Goal: Task Accomplishment & Management: Use online tool/utility

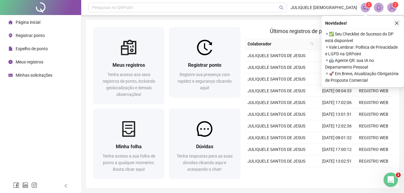
click at [398, 23] on icon "close" at bounding box center [396, 23] width 4 height 4
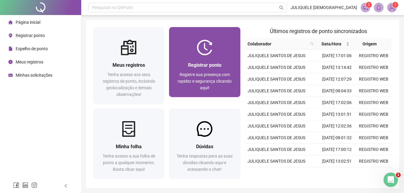
click at [179, 74] on div "Registre sua presença com rapidez e segurança clicando aqui!" at bounding box center [204, 81] width 57 height 20
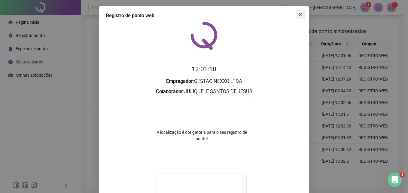
click at [298, 16] on icon "close" at bounding box center [300, 14] width 5 height 5
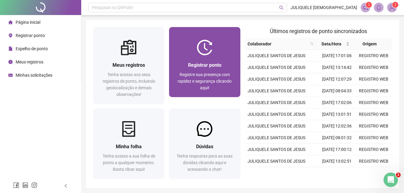
click at [193, 69] on div "Registrar ponto Registre sua presença com rapidez e segurança clicando aqui!" at bounding box center [204, 76] width 57 height 30
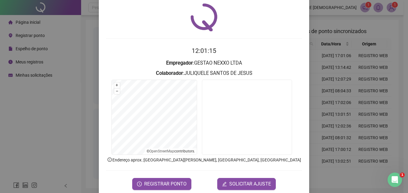
scroll to position [29, 0]
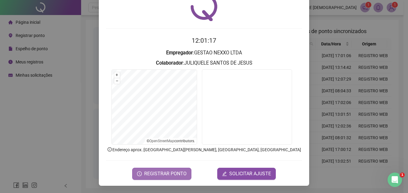
click at [160, 174] on span "REGISTRAR PONTO" at bounding box center [165, 173] width 42 height 7
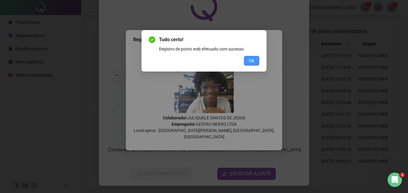
click at [254, 63] on span "OK" at bounding box center [252, 60] width 6 height 7
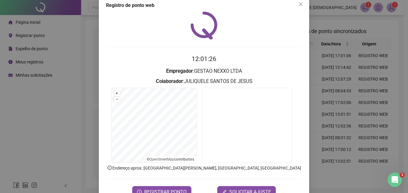
scroll to position [0, 0]
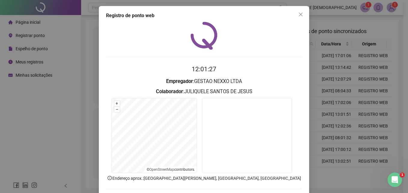
click at [304, 15] on div "Registro de ponto web 12:01:27 Empregador : GESTAO NEXXO LTDA Colaborador : JUL…" at bounding box center [204, 110] width 210 height 208
click at [299, 16] on icon "close" at bounding box center [301, 15] width 4 height 4
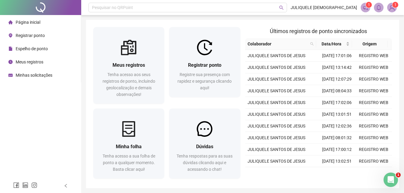
click at [37, 61] on span "Meus registros" at bounding box center [30, 62] width 28 height 5
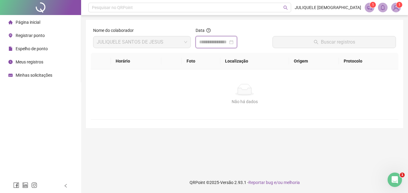
click at [217, 40] on input at bounding box center [213, 41] width 29 height 7
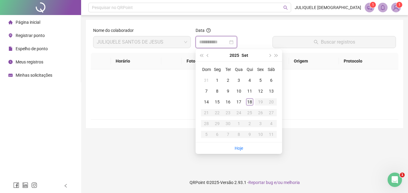
type input "**********"
click at [248, 101] on div "18" at bounding box center [249, 101] width 7 height 7
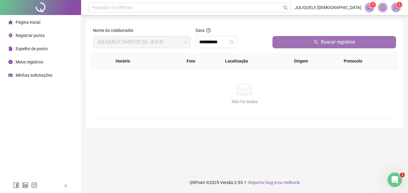
click at [317, 43] on div "Buscar registros" at bounding box center [335, 37] width 124 height 21
drag, startPoint x: 317, startPoint y: 43, endPoint x: 313, endPoint y: 46, distance: 4.9
click at [313, 46] on button "Buscar registros" at bounding box center [335, 42] width 124 height 12
